Goal: Task Accomplishment & Management: Complete application form

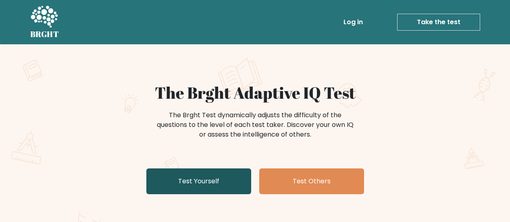
click at [204, 44] on div "The Brght Adaptive IQ Test The Brght Test dynamically adjusts the difficulty of…" at bounding box center [255, 168] width 510 height 249
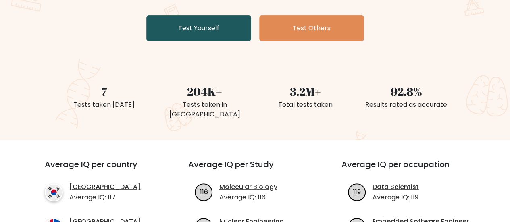
scroll to position [153, 0]
click at [217, 30] on link "Test Yourself" at bounding box center [198, 28] width 105 height 26
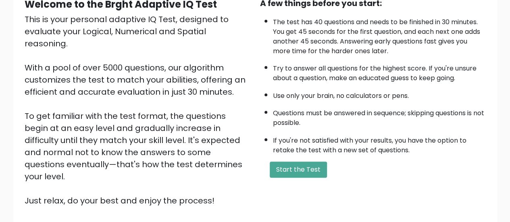
scroll to position [87, 0]
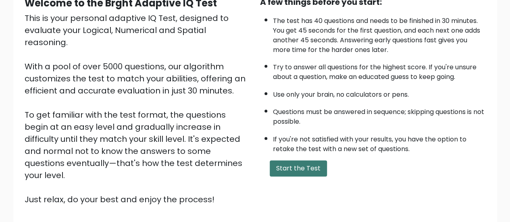
click at [316, 170] on button "Start the Test" at bounding box center [298, 168] width 57 height 16
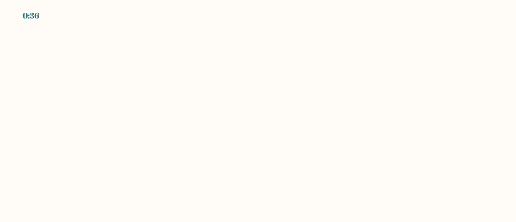
click at [224, 77] on body "0:36" at bounding box center [258, 111] width 516 height 222
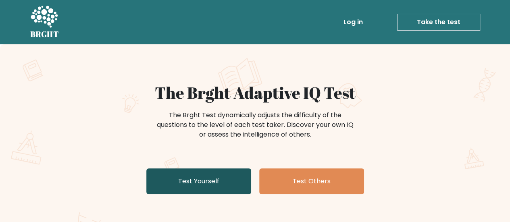
click at [211, 189] on link "Test Yourself" at bounding box center [198, 181] width 105 height 26
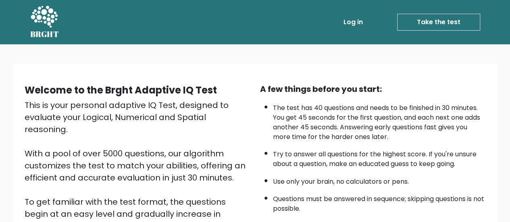
click at [430, 21] on link "Take the test" at bounding box center [438, 22] width 83 height 17
click at [414, 21] on link "Take the test" at bounding box center [438, 22] width 83 height 17
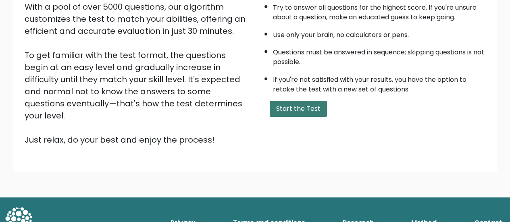
click at [283, 111] on button "Start the Test" at bounding box center [298, 109] width 57 height 16
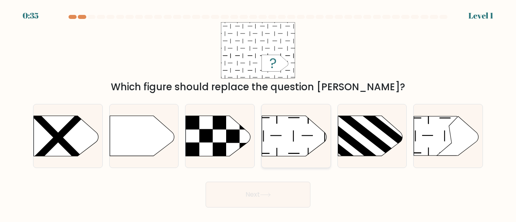
click at [289, 131] on icon at bounding box center [294, 136] width 64 height 40
click at [258, 113] on input "d." at bounding box center [258, 112] width 0 height 2
radio input "true"
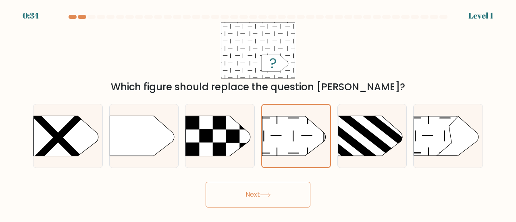
click at [260, 197] on button "Next" at bounding box center [258, 195] width 105 height 26
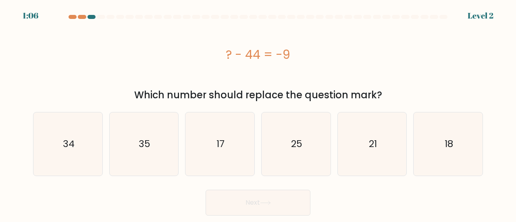
drag, startPoint x: 224, startPoint y: 55, endPoint x: 304, endPoint y: 61, distance: 79.6
click at [304, 61] on div "? - 44 = -9" at bounding box center [258, 55] width 450 height 18
copy div "? - 44 = -9"
click at [149, 141] on text "35" at bounding box center [145, 143] width 12 height 13
click at [258, 113] on input "b. 35" at bounding box center [258, 112] width 0 height 2
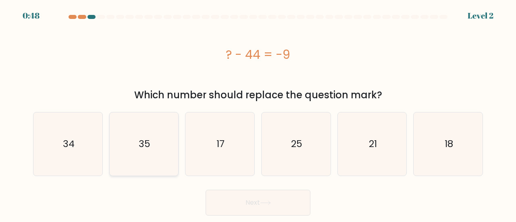
radio input "true"
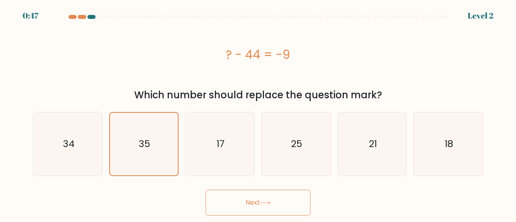
click at [267, 202] on icon at bounding box center [265, 203] width 11 height 4
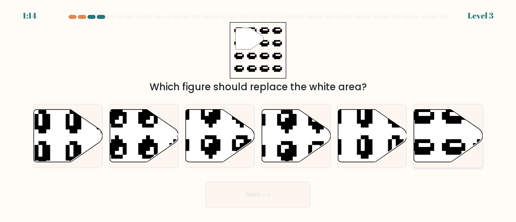
click at [443, 137] on icon at bounding box center [448, 135] width 69 height 53
click at [258, 113] on input "f." at bounding box center [258, 112] width 0 height 2
radio input "true"
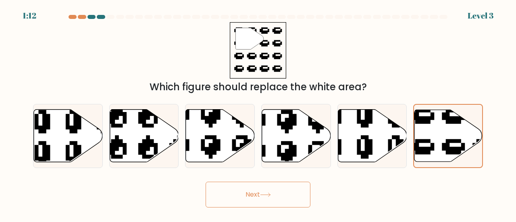
click at [244, 204] on button "Next" at bounding box center [258, 195] width 105 height 26
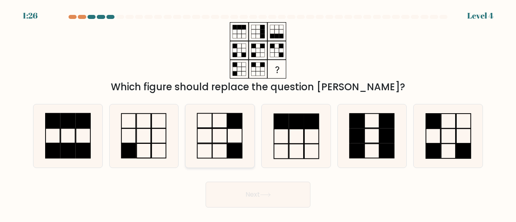
click at [218, 128] on rect at bounding box center [219, 120] width 15 height 15
click at [258, 113] on input "c." at bounding box center [258, 112] width 0 height 2
radio input "true"
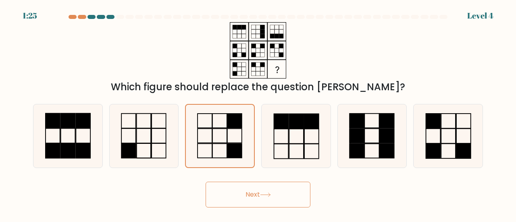
click at [245, 197] on button "Next" at bounding box center [258, 195] width 105 height 26
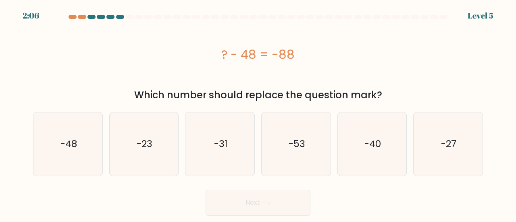
drag, startPoint x: 220, startPoint y: 57, endPoint x: 301, endPoint y: 58, distance: 81.0
click at [301, 58] on div "? - 48 = -88" at bounding box center [258, 55] width 450 height 18
copy div "? - 48 = -88"
click at [365, 136] on icon "-40" at bounding box center [372, 143] width 63 height 63
click at [258, 113] on input "e. -40" at bounding box center [258, 112] width 0 height 2
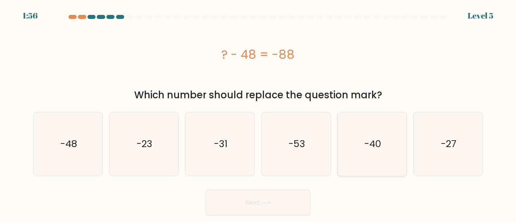
radio input "true"
click at [271, 204] on icon at bounding box center [265, 203] width 11 height 4
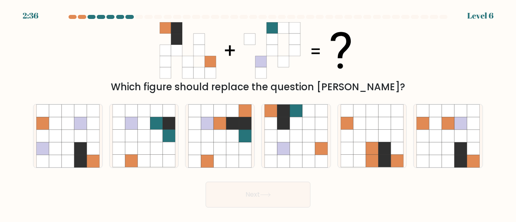
drag, startPoint x: 158, startPoint y: 25, endPoint x: 258, endPoint y: 56, distance: 105.0
click at [258, 56] on div "Which figure should replace the question mark?" at bounding box center [257, 58] width 459 height 72
click at [301, 141] on icon at bounding box center [296, 136] width 12 height 12
click at [258, 113] on input "d." at bounding box center [258, 112] width 0 height 2
radio input "true"
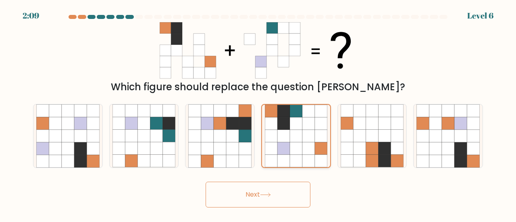
click at [301, 127] on icon at bounding box center [296, 123] width 12 height 12
click at [258, 113] on input "d." at bounding box center [258, 112] width 0 height 2
click at [275, 184] on button "Next" at bounding box center [258, 195] width 105 height 26
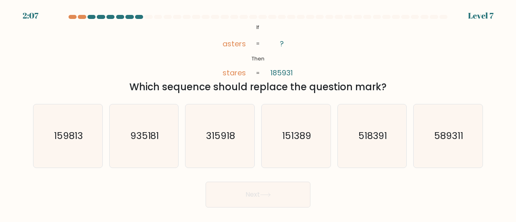
click at [274, 190] on button "Next" at bounding box center [258, 195] width 105 height 26
drag, startPoint x: 216, startPoint y: 41, endPoint x: 293, endPoint y: 68, distance: 82.0
click at [293, 68] on icon "@import url('https://fonts.googleapis.com/css?family=Abril+Fatface:400,100,100i…" at bounding box center [257, 50] width 91 height 56
copy icon "asters stares ? 185931"
drag, startPoint x: 249, startPoint y: 27, endPoint x: 294, endPoint y: 69, distance: 61.3
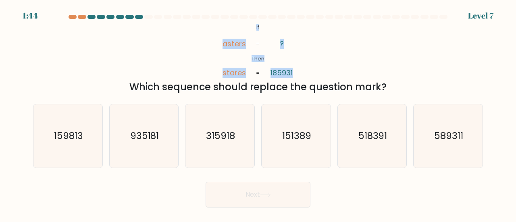
click at [294, 69] on icon "@import url('https://fonts.googleapis.com/css?family=Abril+Fatface:400,100,100i…" at bounding box center [257, 50] width 91 height 56
copy icon "If Then asters stares ? 185931"
click at [150, 133] on text "935181" at bounding box center [144, 135] width 29 height 13
click at [258, 113] on input "b. 935181" at bounding box center [258, 112] width 0 height 2
radio input "true"
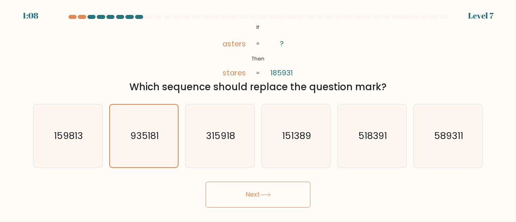
click at [246, 185] on button "Next" at bounding box center [258, 195] width 105 height 26
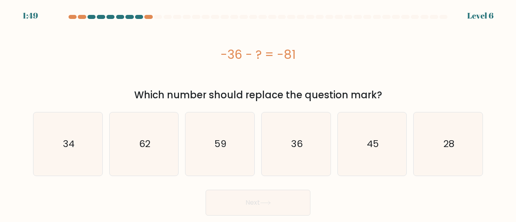
drag, startPoint x: 221, startPoint y: 54, endPoint x: 303, endPoint y: 60, distance: 82.4
click at [303, 60] on div "-36 - ? = -81" at bounding box center [258, 55] width 450 height 18
copy div "-36 - ? = -81"
click at [355, 142] on icon "45" at bounding box center [372, 143] width 63 height 63
click at [258, 113] on input "e. 45" at bounding box center [258, 112] width 0 height 2
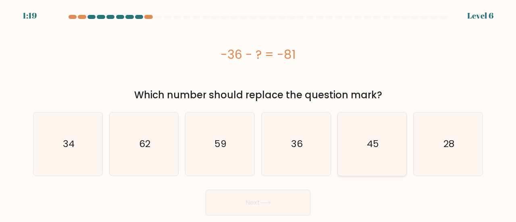
radio input "true"
click at [277, 200] on button "Next" at bounding box center [258, 203] width 105 height 26
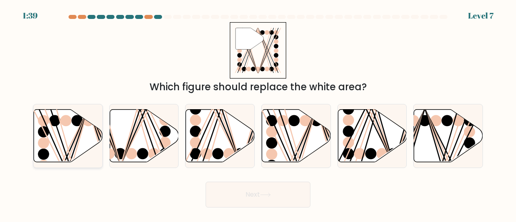
click at [97, 141] on icon at bounding box center [68, 135] width 69 height 53
click at [258, 113] on input "a." at bounding box center [258, 112] width 0 height 2
radio input "true"
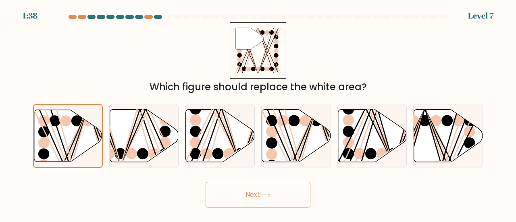
click at [247, 190] on button "Next" at bounding box center [258, 195] width 105 height 26
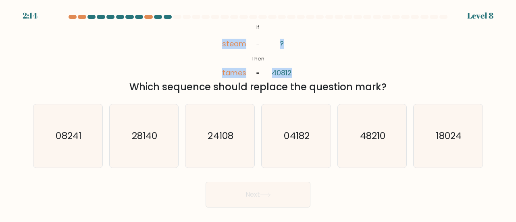
drag, startPoint x: 220, startPoint y: 44, endPoint x: 295, endPoint y: 69, distance: 78.5
click at [295, 69] on icon "@import url('https://fonts.googleapis.com/css?family=Abril+Fatface:400,100,100i…" at bounding box center [257, 50] width 91 height 56
drag, startPoint x: 221, startPoint y: 43, endPoint x: 289, endPoint y: 44, distance: 67.7
click at [289, 44] on icon "@import url('https://fonts.googleapis.com/css?family=Abril+Fatface:400,100,100i…" at bounding box center [257, 50] width 91 height 56
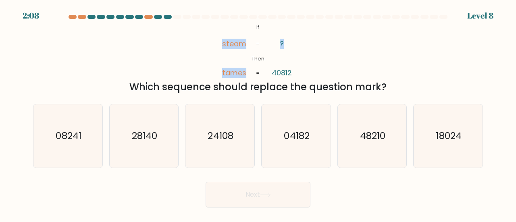
click at [289, 44] on icon "@import url('https://fonts.googleapis.com/css?family=Abril+Fatface:400,100,100i…" at bounding box center [257, 50] width 91 height 56
drag, startPoint x: 222, startPoint y: 46, endPoint x: 297, endPoint y: 75, distance: 80.8
click at [297, 75] on icon "@import url('https://fonts.googleapis.com/css?family=Abril+Fatface:400,100,100i…" at bounding box center [257, 50] width 91 height 56
copy icon "steam tames ? 40812"
click at [156, 128] on icon "28140" at bounding box center [143, 135] width 63 height 63
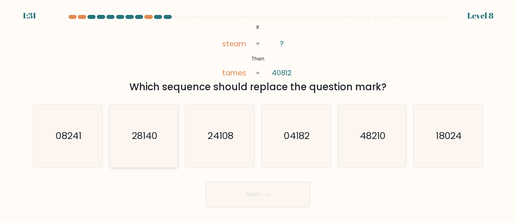
click at [258, 113] on input "b. 28140" at bounding box center [258, 112] width 0 height 2
radio input "true"
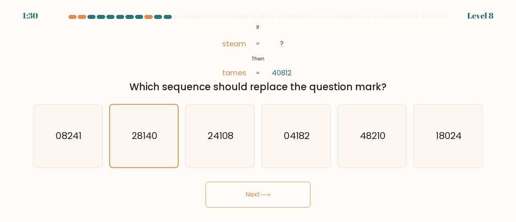
click at [239, 195] on button "Next" at bounding box center [258, 195] width 105 height 26
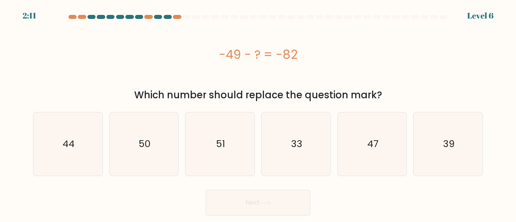
drag, startPoint x: 215, startPoint y: 57, endPoint x: 303, endPoint y: 60, distance: 88.3
click at [303, 60] on div "-49 - ? = -82" at bounding box center [258, 55] width 450 height 18
copy div "-49 - ? = -82"
click at [303, 117] on icon "33" at bounding box center [295, 143] width 63 height 63
click at [258, 113] on input "d. 33" at bounding box center [258, 112] width 0 height 2
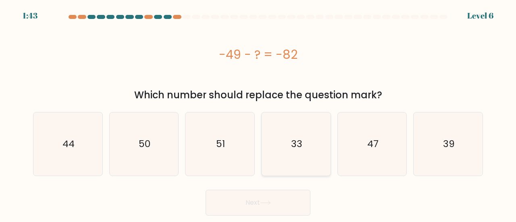
radio input "true"
click at [275, 203] on button "Next" at bounding box center [258, 203] width 105 height 26
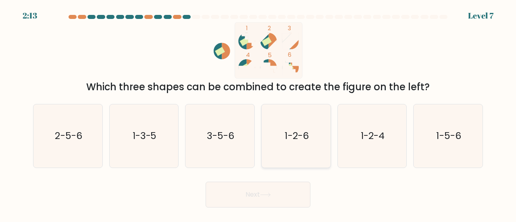
click at [289, 142] on text "1-2-6" at bounding box center [297, 135] width 24 height 13
click at [258, 113] on input "d. 1-2-6" at bounding box center [258, 112] width 0 height 2
radio input "true"
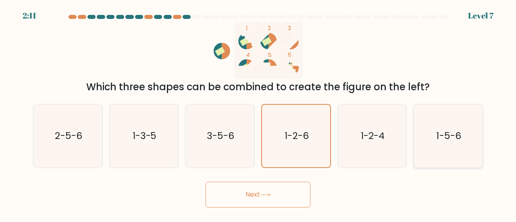
click at [435, 139] on icon "1-5-6" at bounding box center [447, 135] width 63 height 63
click at [258, 113] on input "f. 1-5-6" at bounding box center [258, 112] width 0 height 2
radio input "true"
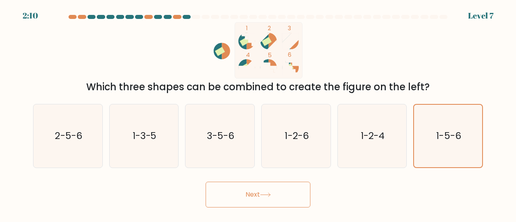
click at [287, 195] on button "Next" at bounding box center [258, 195] width 105 height 26
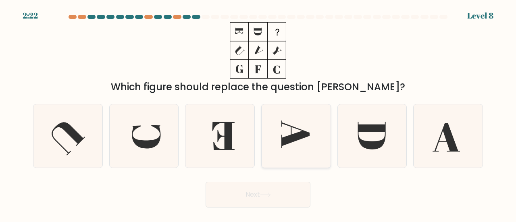
click at [304, 133] on icon at bounding box center [295, 134] width 28 height 27
click at [258, 113] on input "d." at bounding box center [258, 112] width 0 height 2
radio input "true"
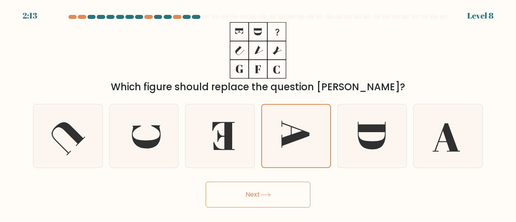
click at [279, 191] on button "Next" at bounding box center [258, 195] width 105 height 26
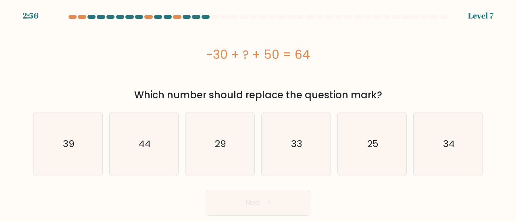
click at [279, 191] on button "Next" at bounding box center [258, 203] width 105 height 26
click at [232, 58] on div "-30 + ? + 50 = 64" at bounding box center [258, 55] width 450 height 18
copy div "-30 + ? + 50 = 64"
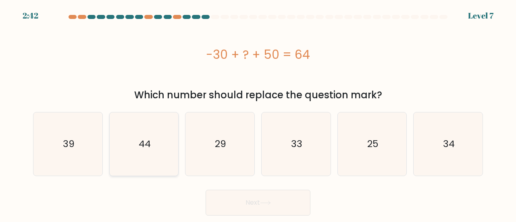
click at [125, 137] on icon "44" at bounding box center [143, 143] width 63 height 63
click at [258, 113] on input "b. 44" at bounding box center [258, 112] width 0 height 2
radio input "true"
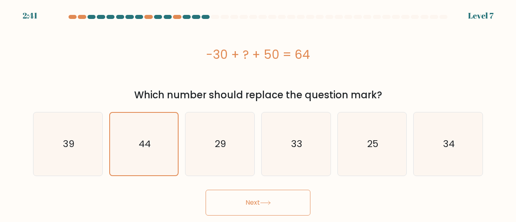
click at [221, 199] on button "Next" at bounding box center [258, 203] width 105 height 26
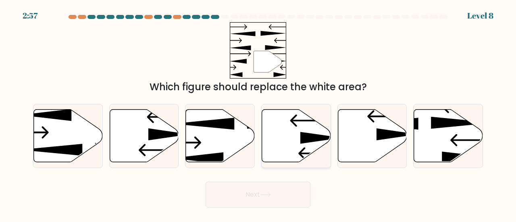
click at [286, 143] on icon at bounding box center [296, 135] width 69 height 53
click at [258, 113] on input "d." at bounding box center [258, 112] width 0 height 2
radio input "true"
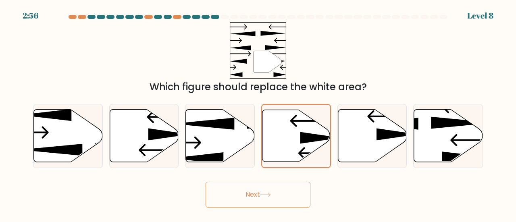
click at [286, 185] on button "Next" at bounding box center [258, 195] width 105 height 26
click at [283, 191] on button "Next" at bounding box center [258, 195] width 105 height 26
click at [253, 195] on button "Next" at bounding box center [258, 195] width 105 height 26
click at [272, 191] on button "Next" at bounding box center [258, 195] width 105 height 26
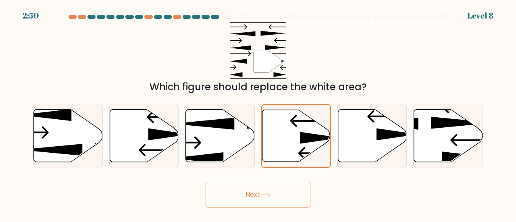
click at [272, 191] on button "Next" at bounding box center [258, 195] width 105 height 26
click at [310, 60] on div "" Which figure should replace the white area?" at bounding box center [257, 58] width 459 height 72
click at [262, 193] on button "Next" at bounding box center [258, 195] width 105 height 26
click at [206, 182] on button "Next" at bounding box center [258, 195] width 105 height 26
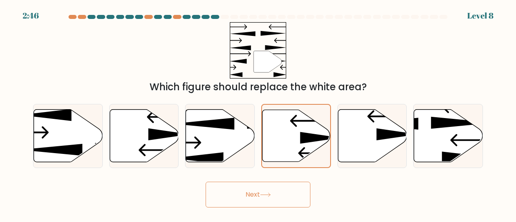
click at [206, 182] on button "Next" at bounding box center [258, 195] width 105 height 26
click at [308, 123] on icon at bounding box center [296, 136] width 68 height 52
click at [258, 113] on input "d." at bounding box center [258, 112] width 0 height 2
click at [279, 187] on button "Next" at bounding box center [258, 195] width 105 height 26
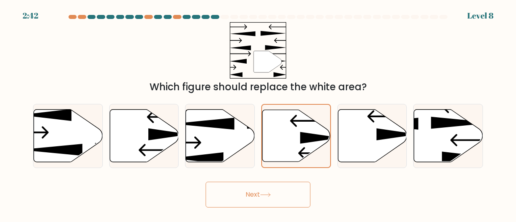
click at [279, 187] on button "Next" at bounding box center [258, 195] width 105 height 26
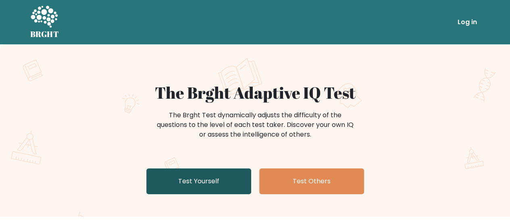
click at [211, 170] on link "Test Yourself" at bounding box center [198, 181] width 105 height 26
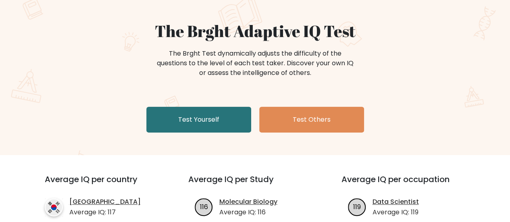
scroll to position [67, 0]
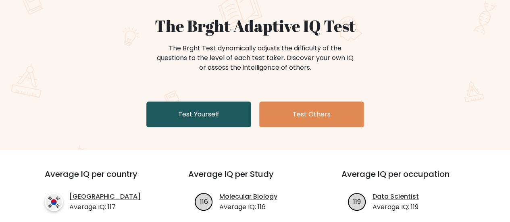
click at [220, 116] on link "Test Yourself" at bounding box center [198, 115] width 105 height 26
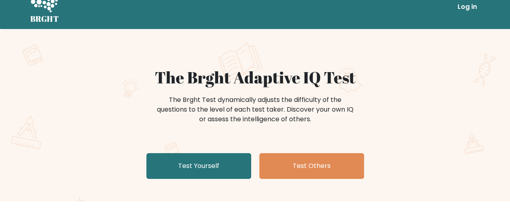
scroll to position [0, 0]
